Goal: Navigation & Orientation: Find specific page/section

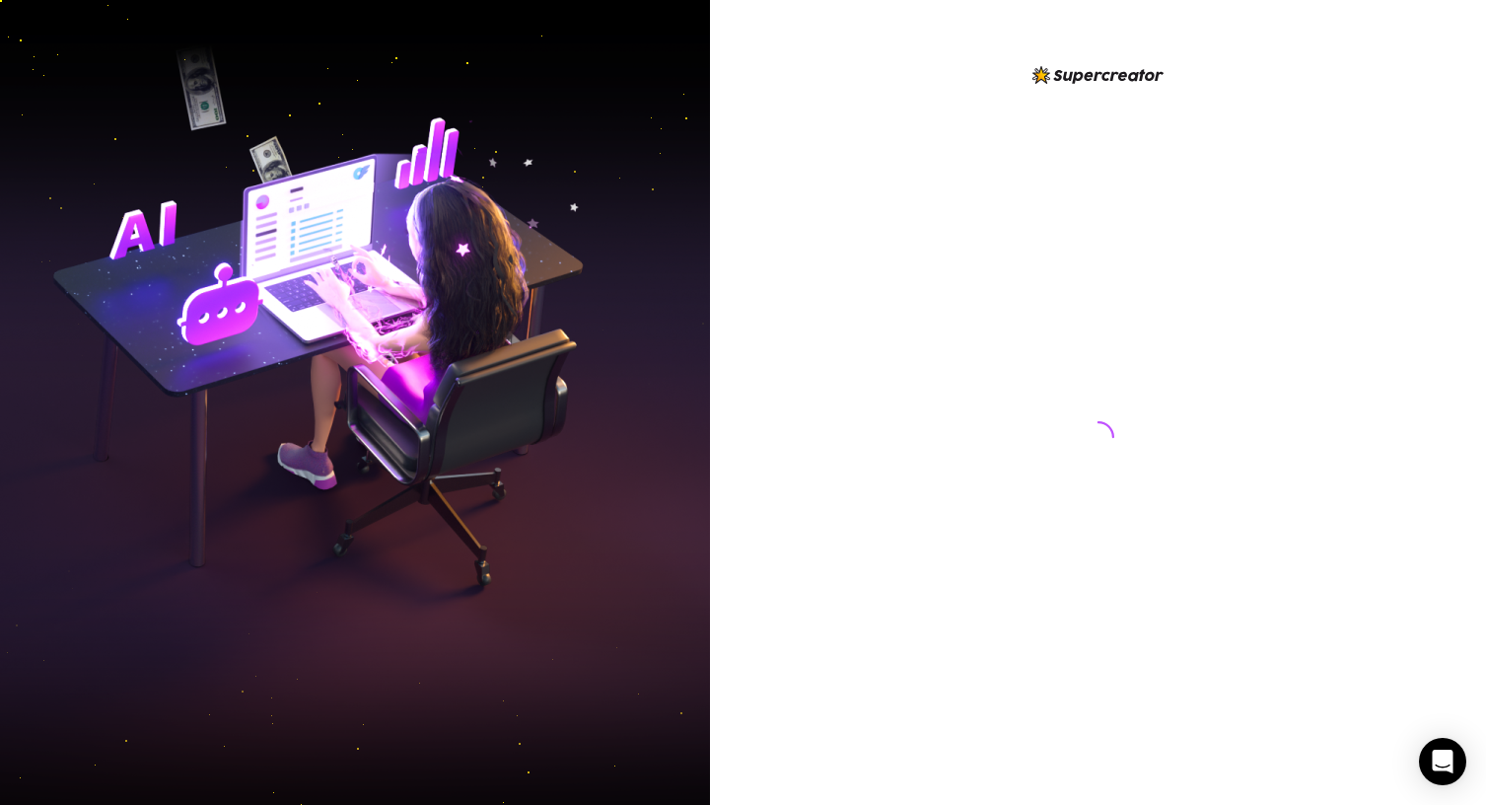
click at [992, 404] on div at bounding box center [1099, 418] width 440 height 710
click at [1402, 233] on div at bounding box center [1098, 402] width 776 height 805
click at [1014, 264] on div at bounding box center [1099, 418] width 440 height 710
